Goal: Task Accomplishment & Management: Manage account settings

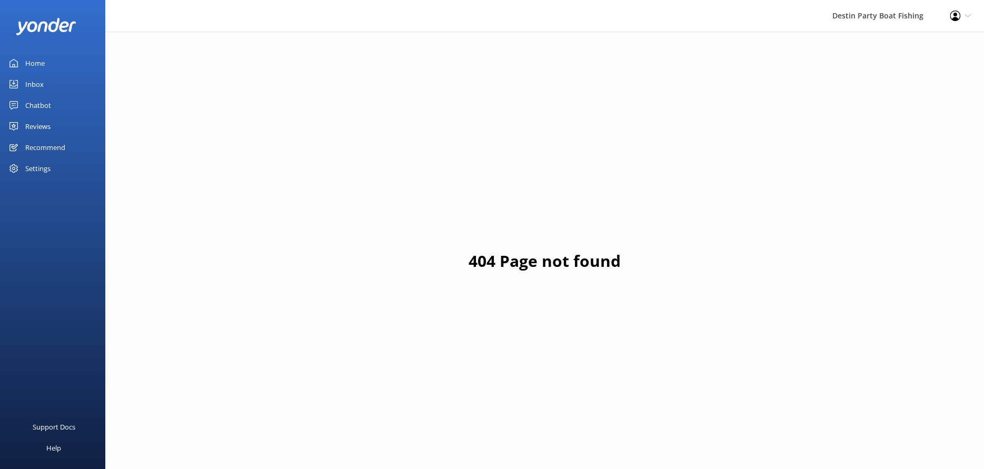
click at [42, 69] on div "Home" at bounding box center [34, 63] width 19 height 21
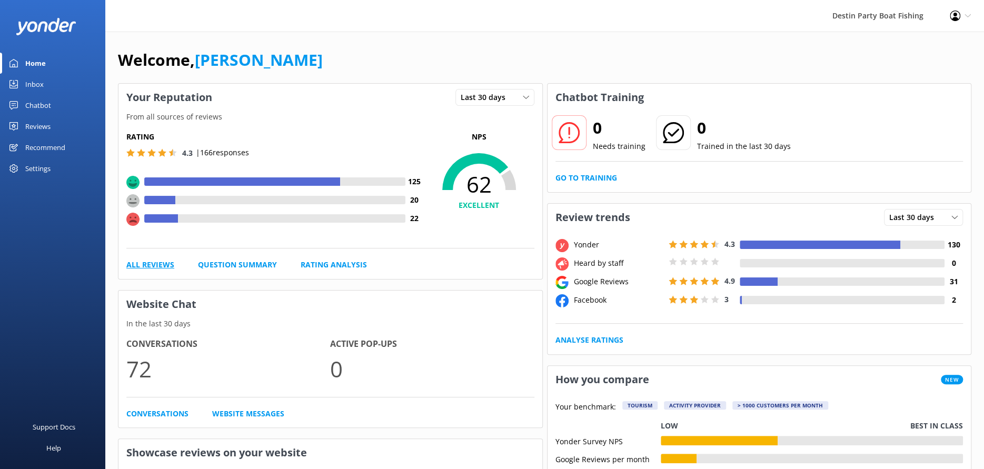
click at [162, 269] on link "All Reviews" at bounding box center [150, 265] width 48 height 12
